Goal: Check status: Check status

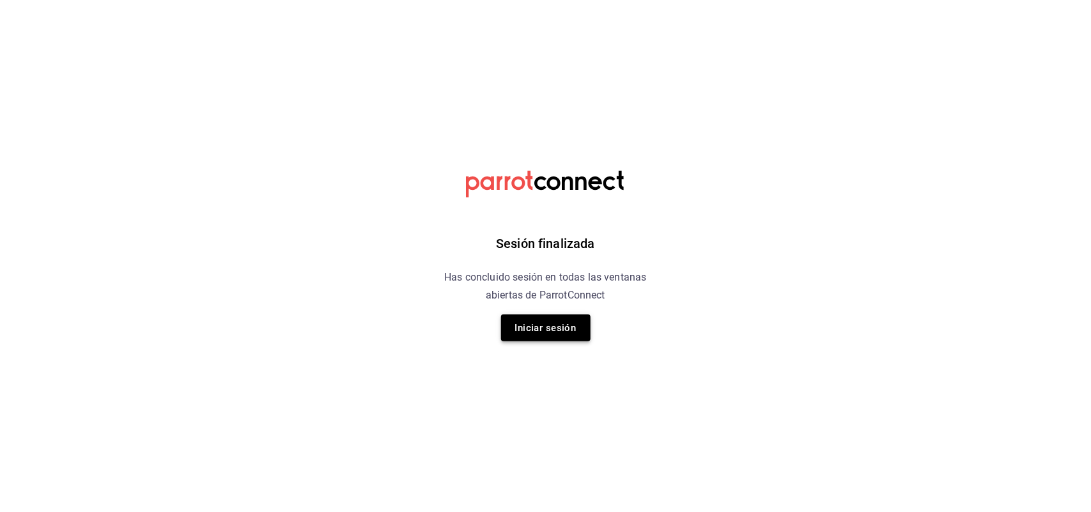
click at [534, 334] on button "Iniciar sesión" at bounding box center [545, 327] width 89 height 27
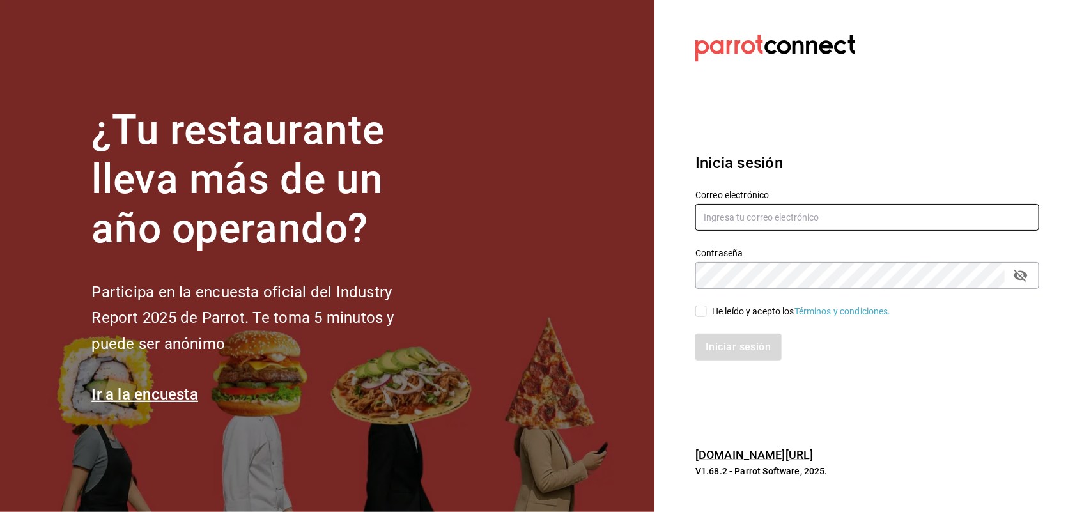
type input "[EMAIL_ADDRESS][DOMAIN_NAME]"
click at [697, 311] on input "He leído y acepto los Términos y condiciones." at bounding box center [701, 311] width 12 height 12
checkbox input "true"
click at [723, 346] on button "Iniciar sesión" at bounding box center [738, 347] width 87 height 27
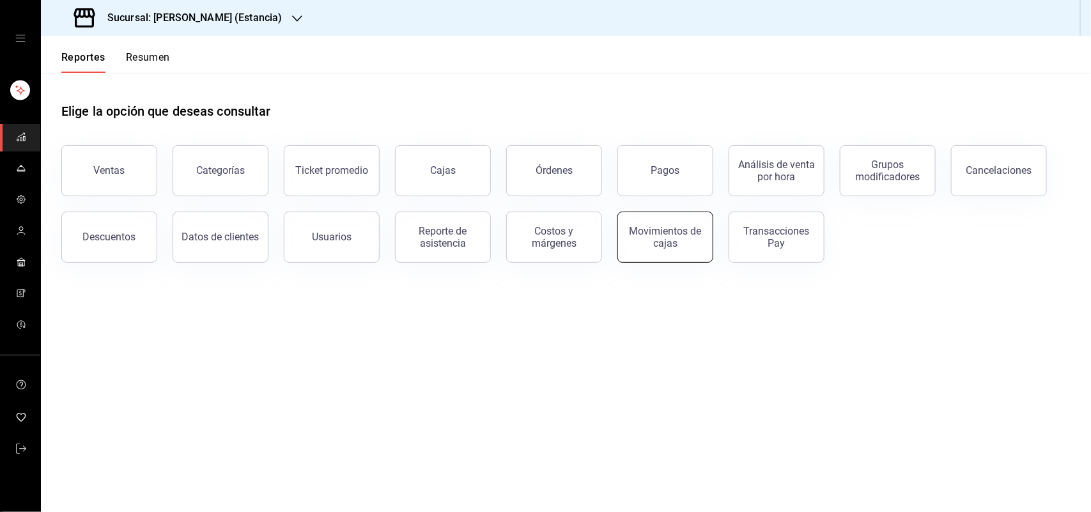
click at [637, 247] on div "Movimientos de cajas" at bounding box center [664, 237] width 79 height 24
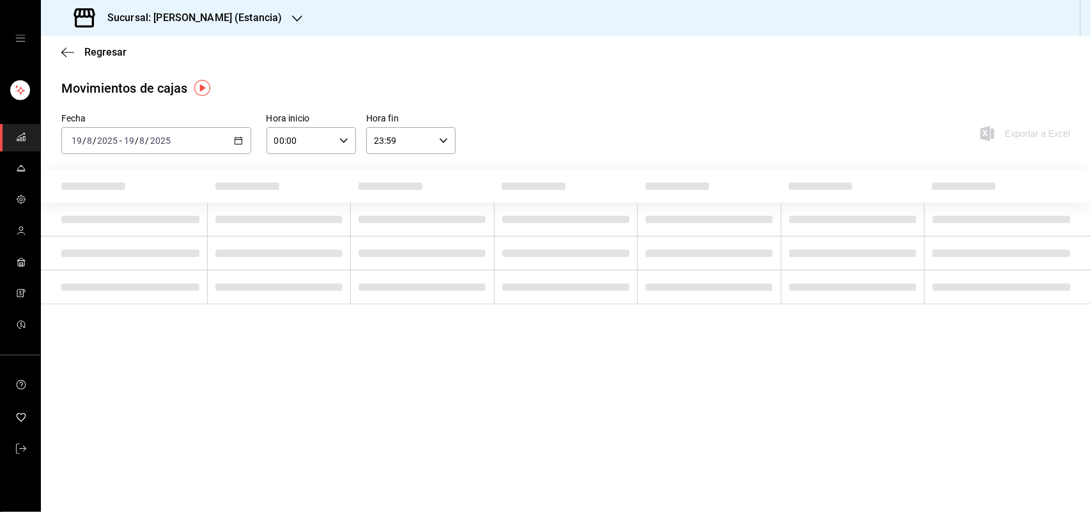
click at [292, 24] on div at bounding box center [297, 18] width 10 height 13
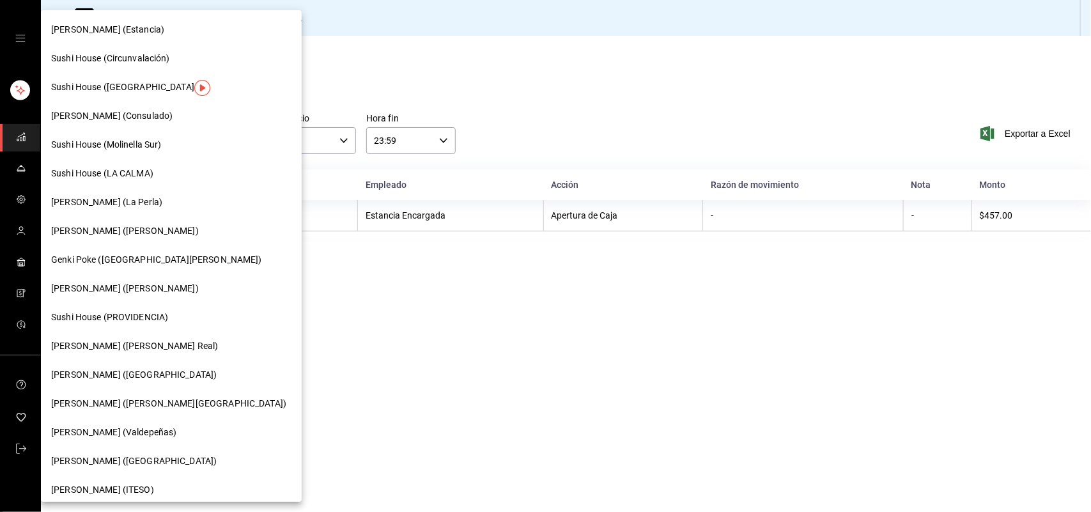
click at [190, 170] on div "Sushi House (LA CALMA)" at bounding box center [171, 173] width 240 height 13
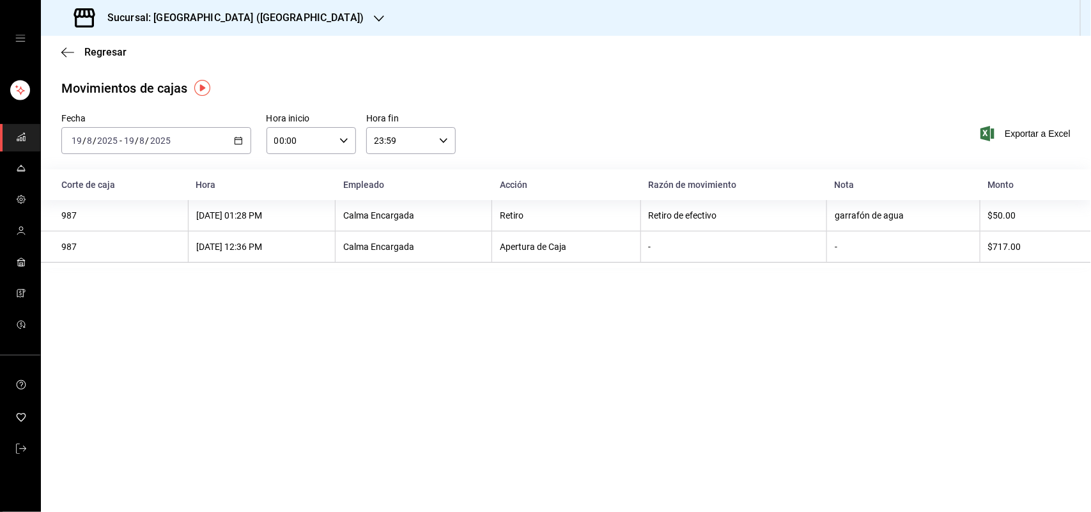
click at [230, 139] on div "2025-08-19 19 / 8 / 2025 - 2025-08-19 19 / 8 / 2025" at bounding box center [156, 140] width 190 height 27
click at [123, 208] on span "Ayer" at bounding box center [121, 207] width 99 height 13
